Goal: Task Accomplishment & Management: Manage account settings

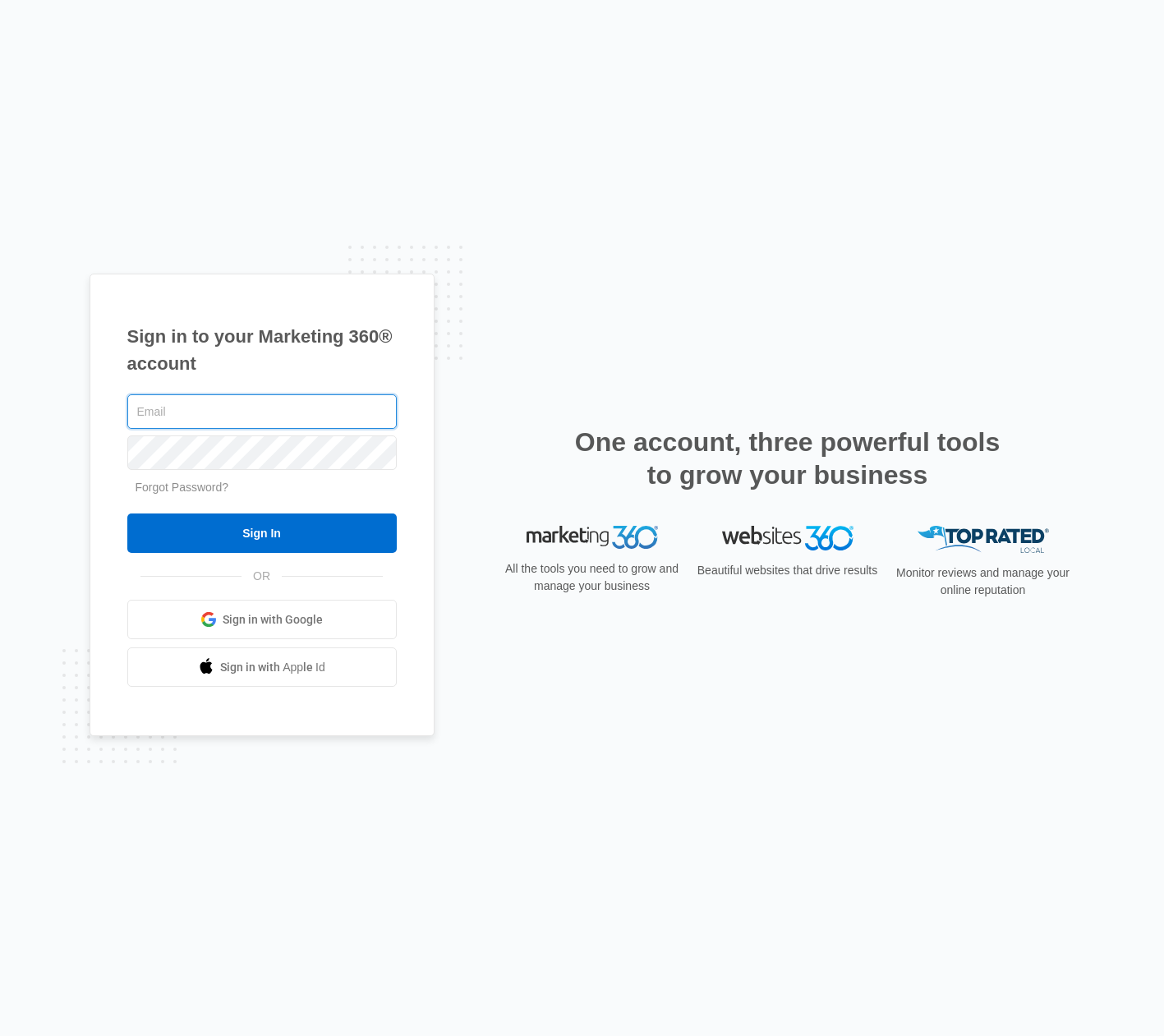
click at [260, 414] on input "text" at bounding box center [262, 411] width 269 height 35
type input "[EMAIL_ADDRESS][DOMAIN_NAME]"
click at [261, 533] on input "Sign In" at bounding box center [262, 533] width 269 height 40
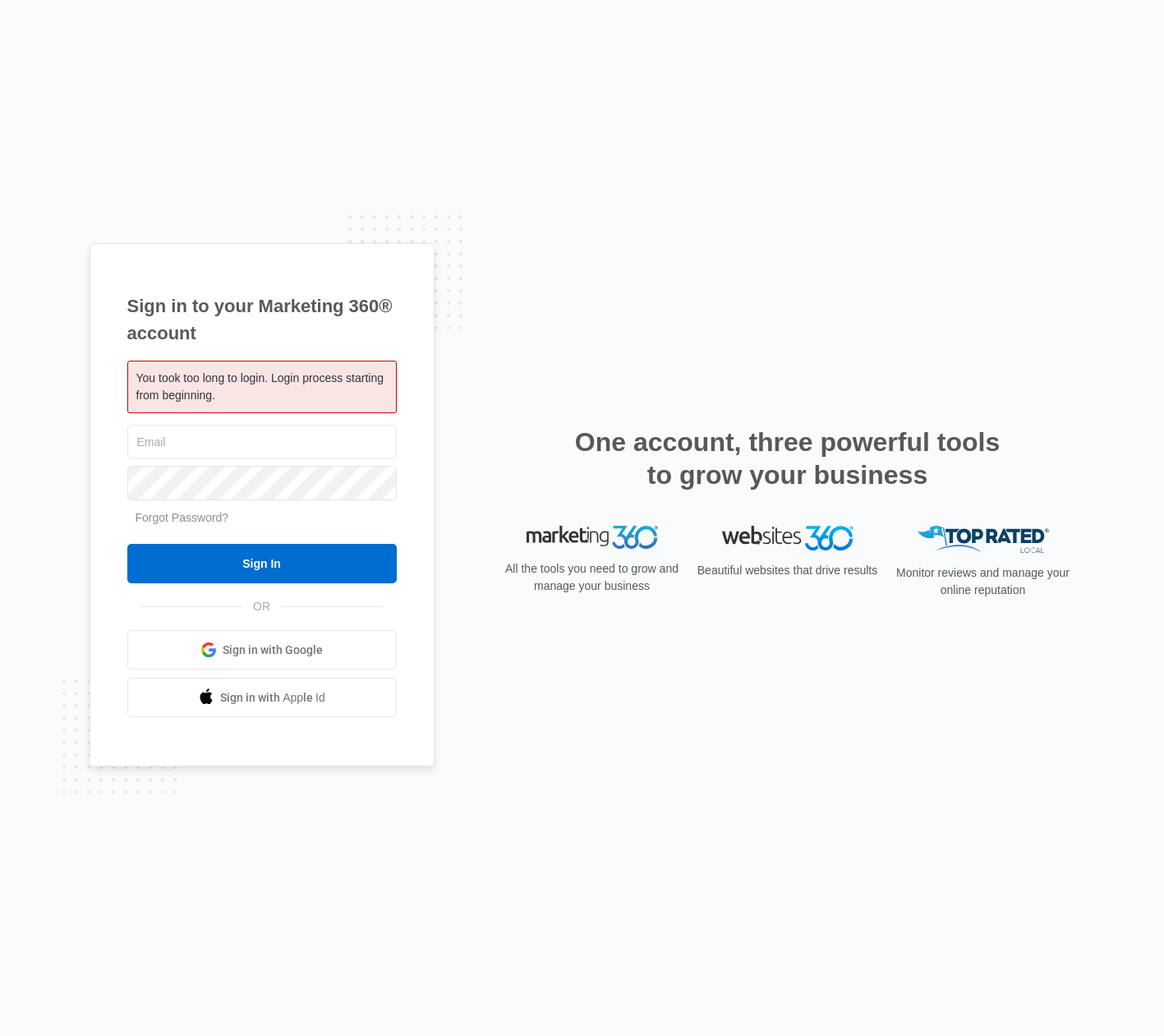
type input "[EMAIL_ADDRESS][DOMAIN_NAME]"
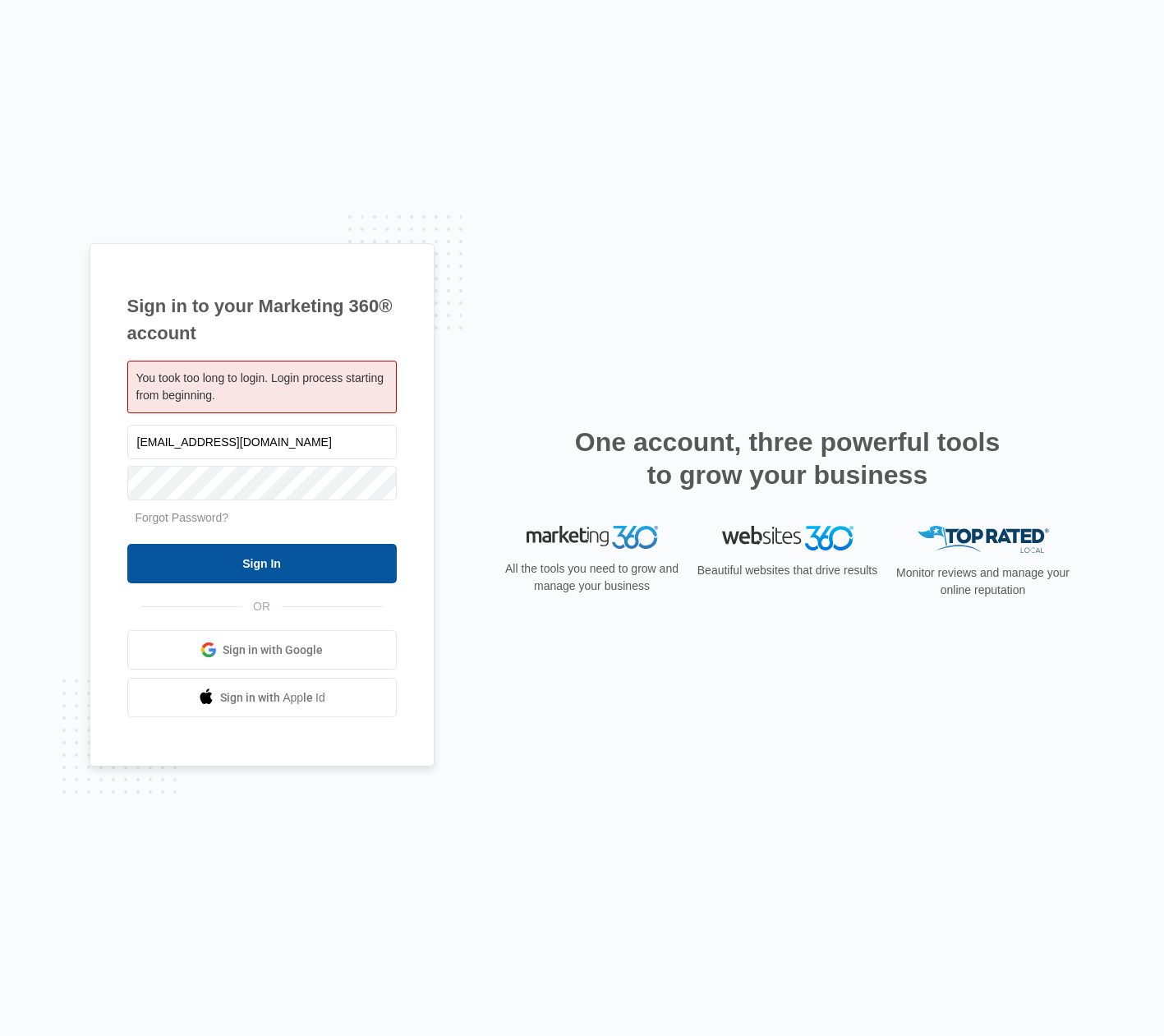
click at [212, 565] on input "Sign In" at bounding box center [262, 564] width 269 height 40
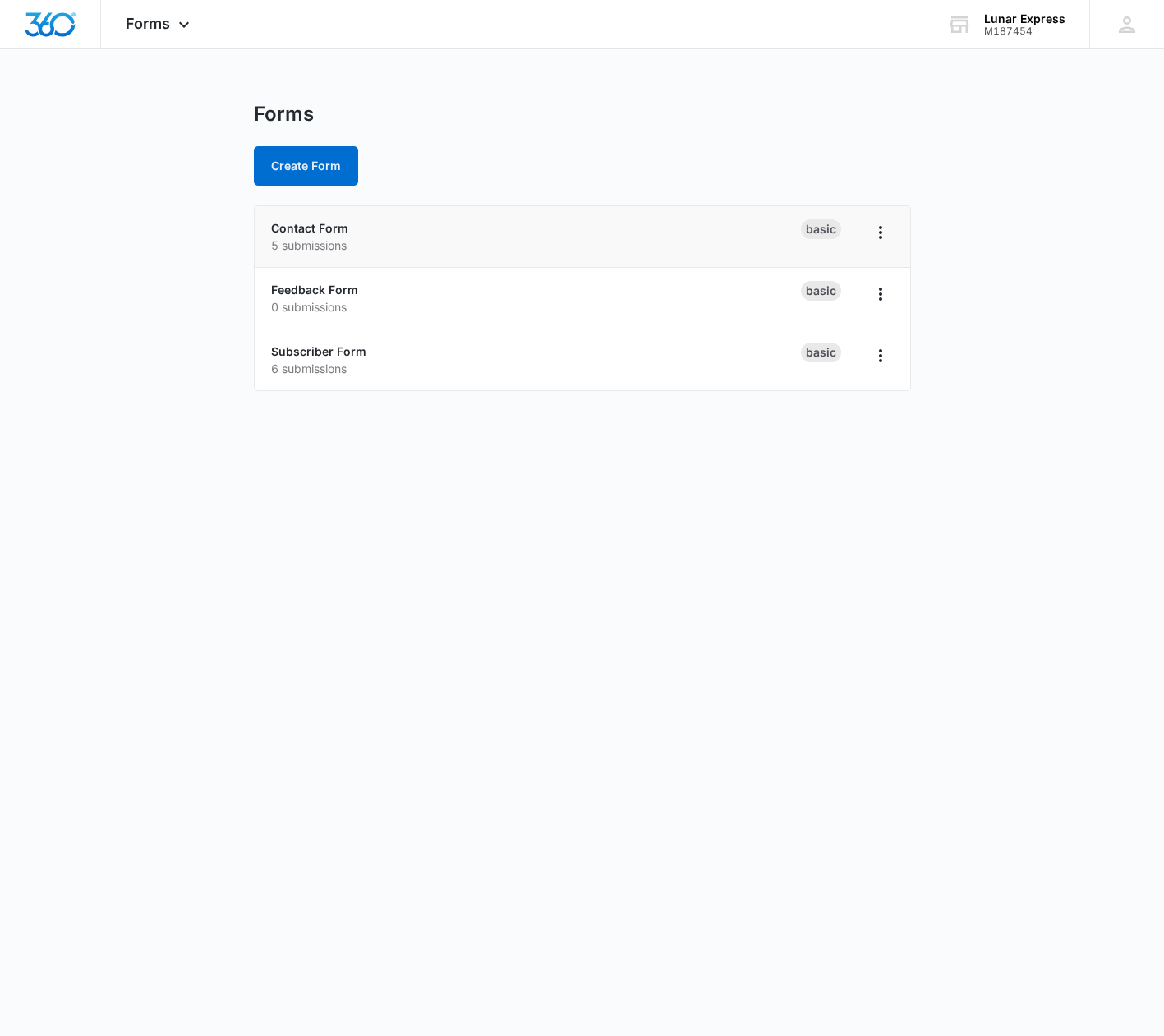
click at [361, 227] on div "Contact Form 5 submissions" at bounding box center [536, 237] width 530 height 35
click at [297, 232] on link "Contact Form" at bounding box center [310, 228] width 77 height 14
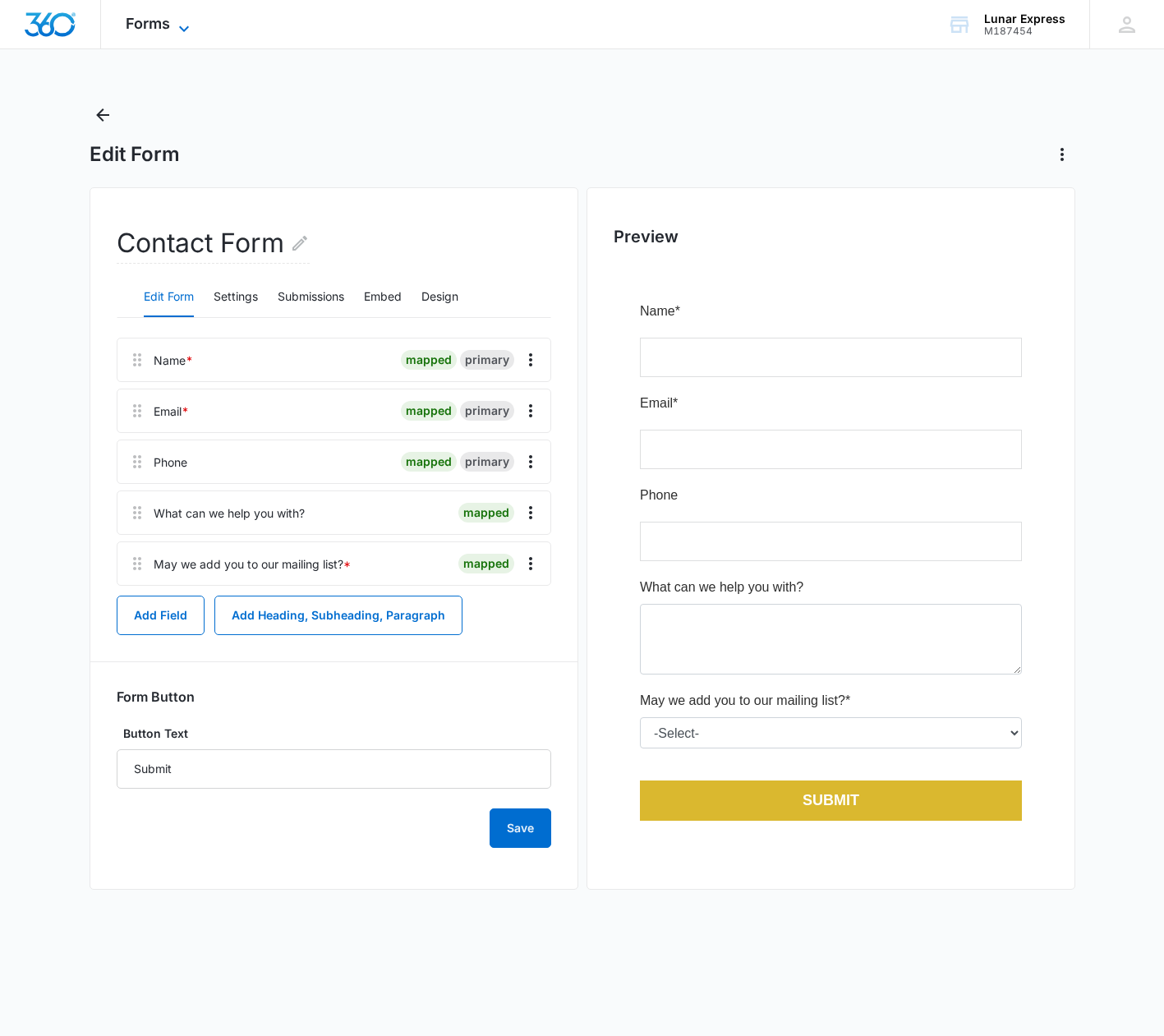
click at [160, 24] on span "Forms" at bounding box center [148, 23] width 45 height 17
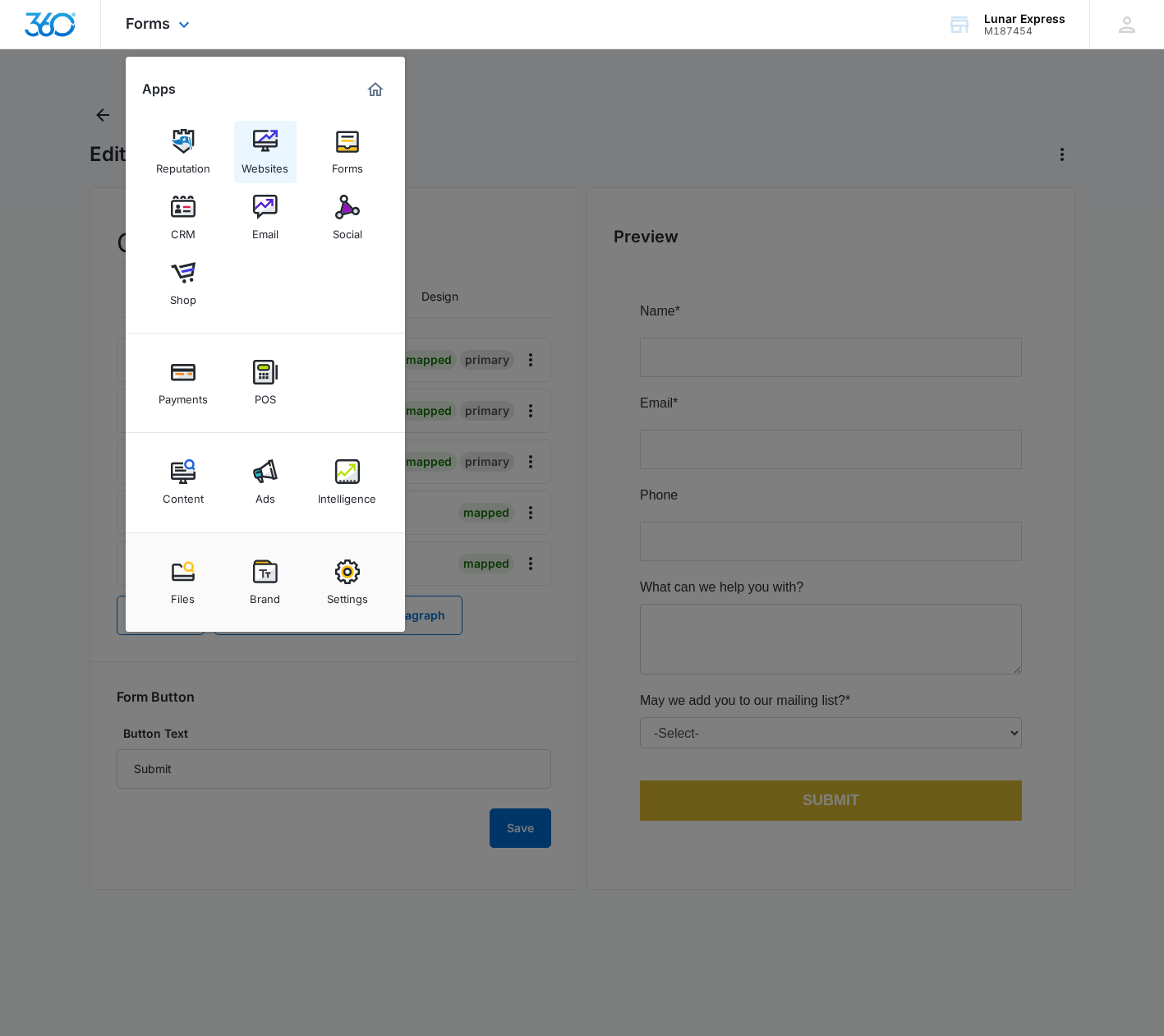
click at [265, 148] on img at bounding box center [264, 140] width 24 height 24
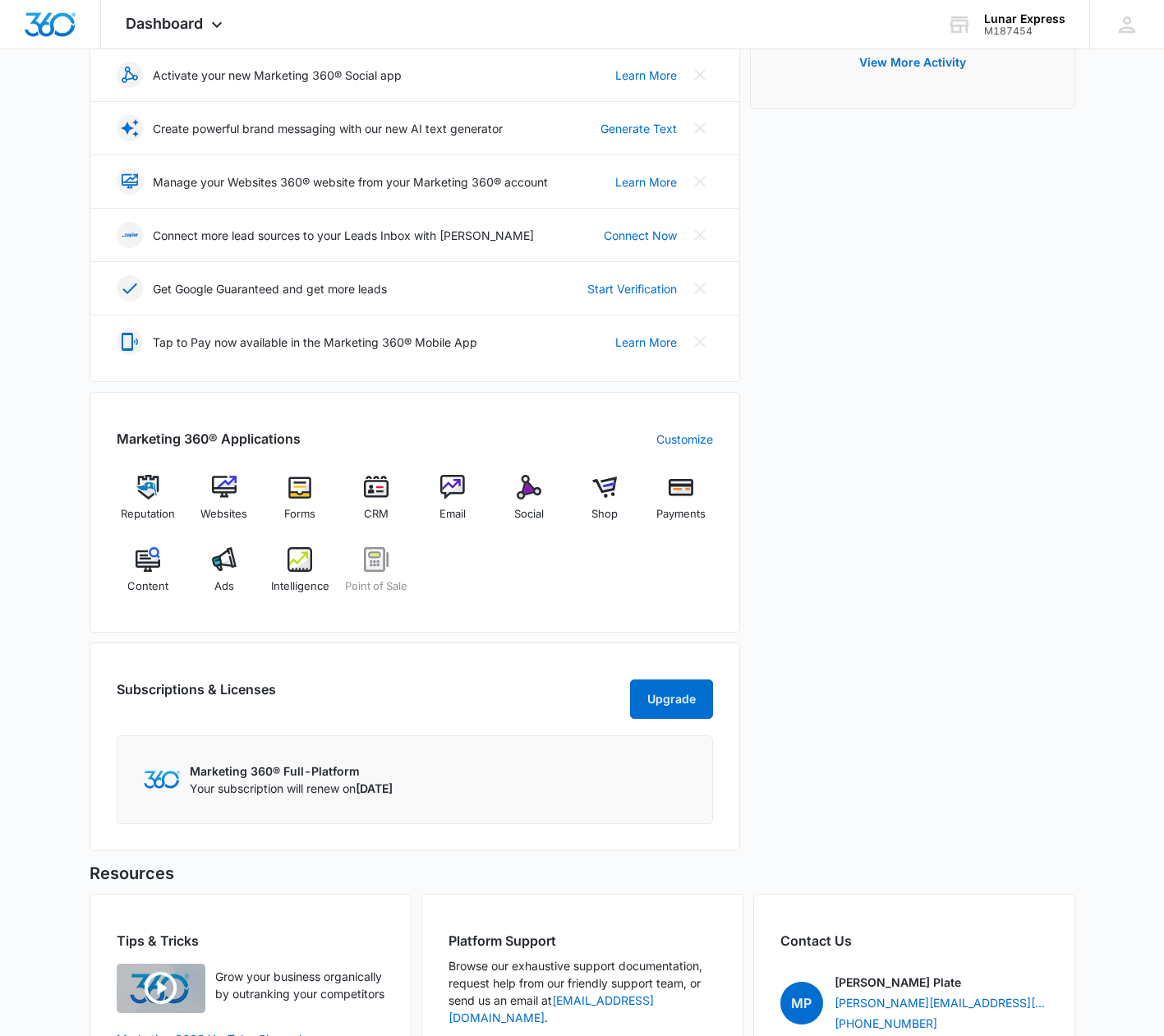
scroll to position [299, 0]
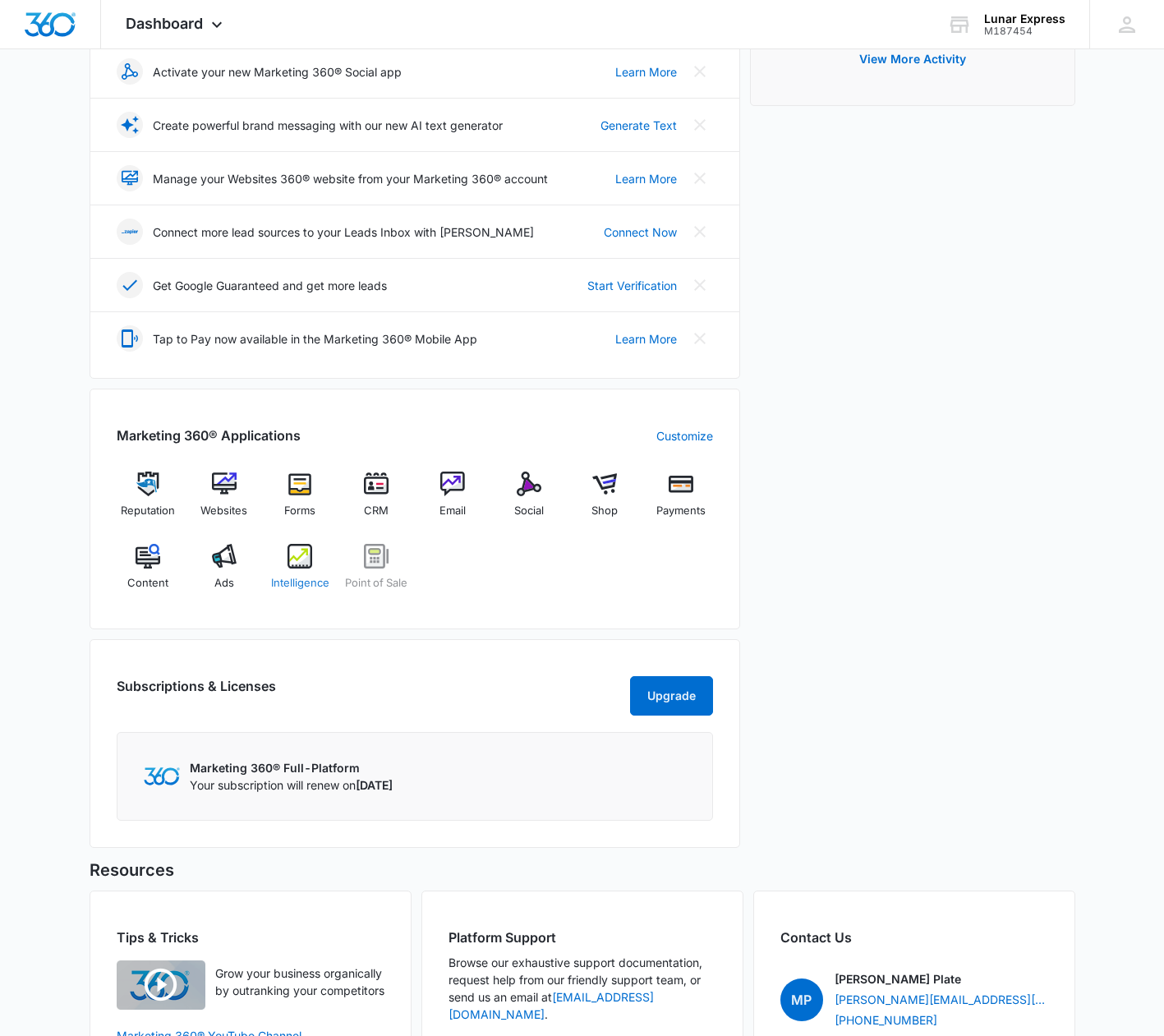
click at [302, 559] on img at bounding box center [299, 556] width 24 height 24
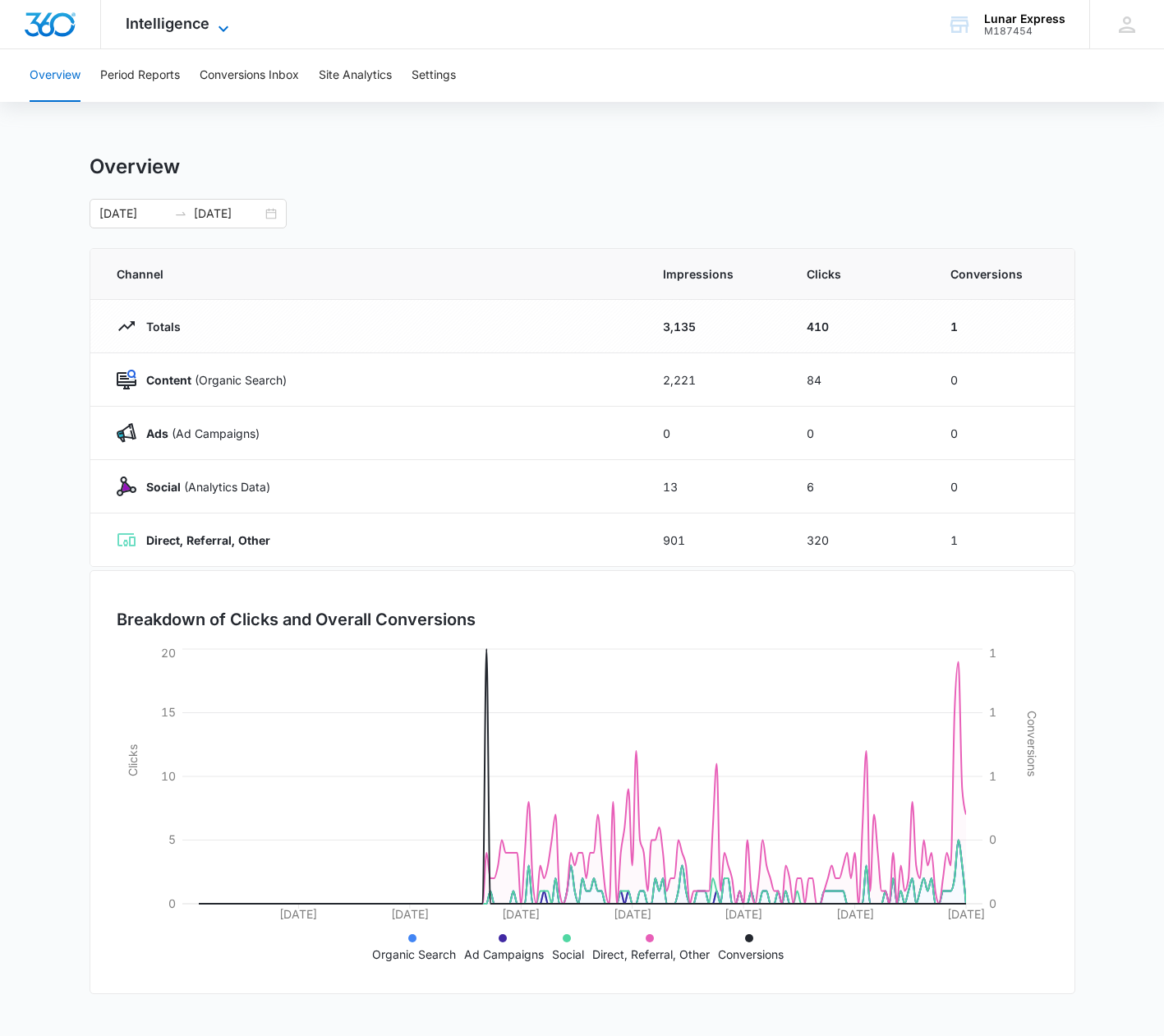
click at [176, 27] on span "Intelligence" at bounding box center [168, 23] width 84 height 17
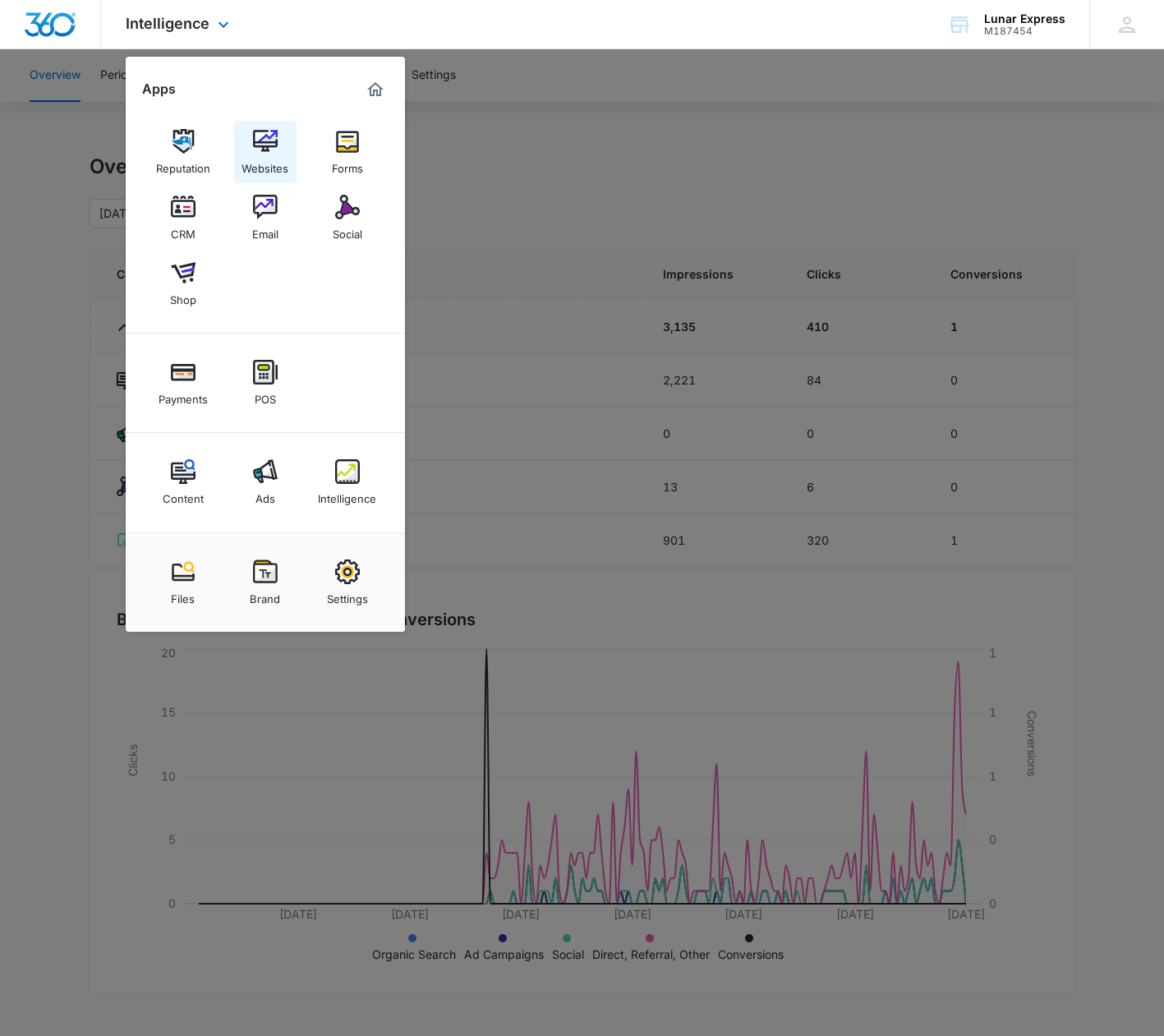
click at [260, 156] on div "Websites" at bounding box center [264, 165] width 46 height 21
